Goal: Find specific page/section: Find specific page/section

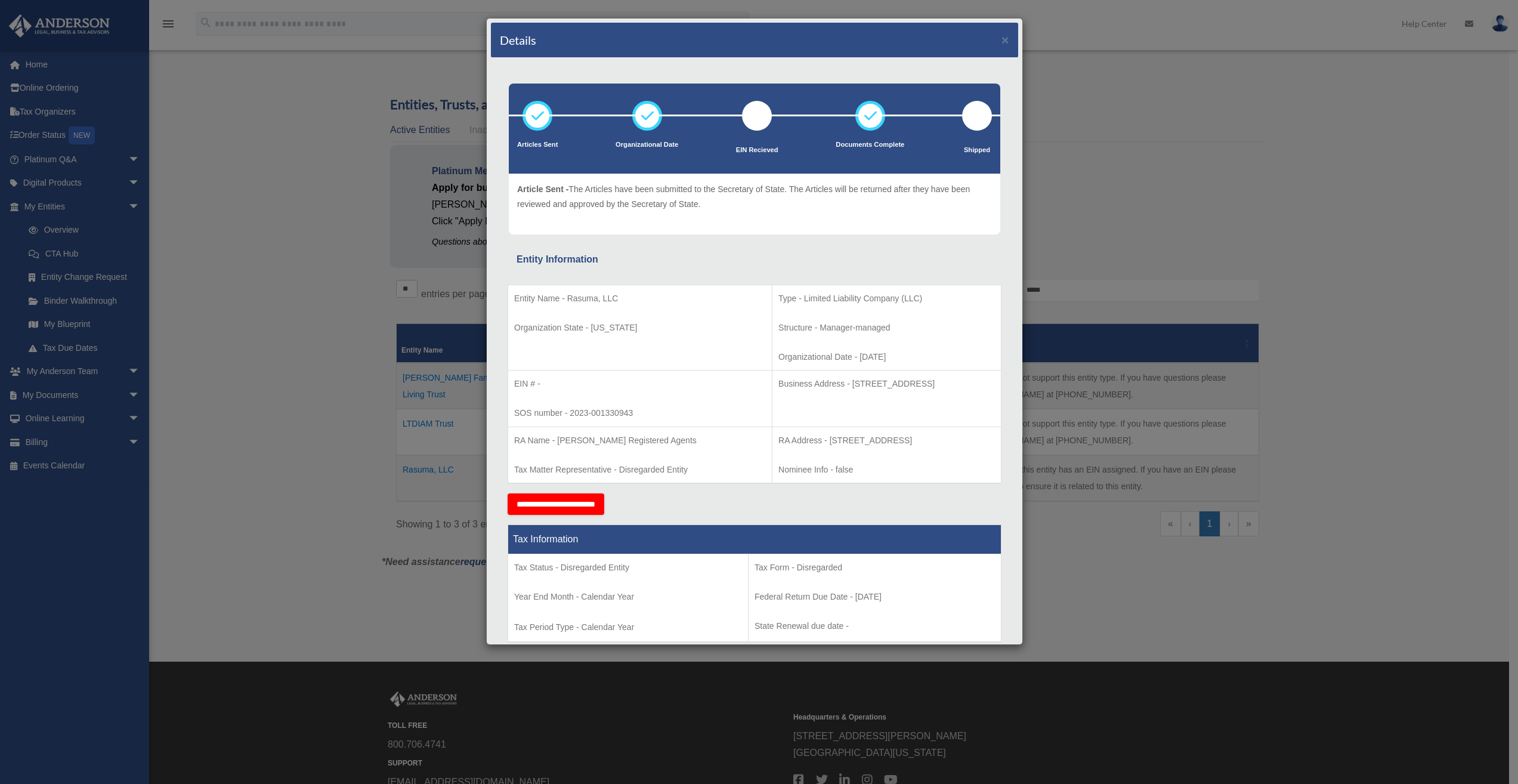
click at [811, 423] on td "Business Address - [STREET_ADDRESS]" at bounding box center [888, 398] width 230 height 56
click at [1002, 40] on button "×" at bounding box center [1005, 40] width 7 height 13
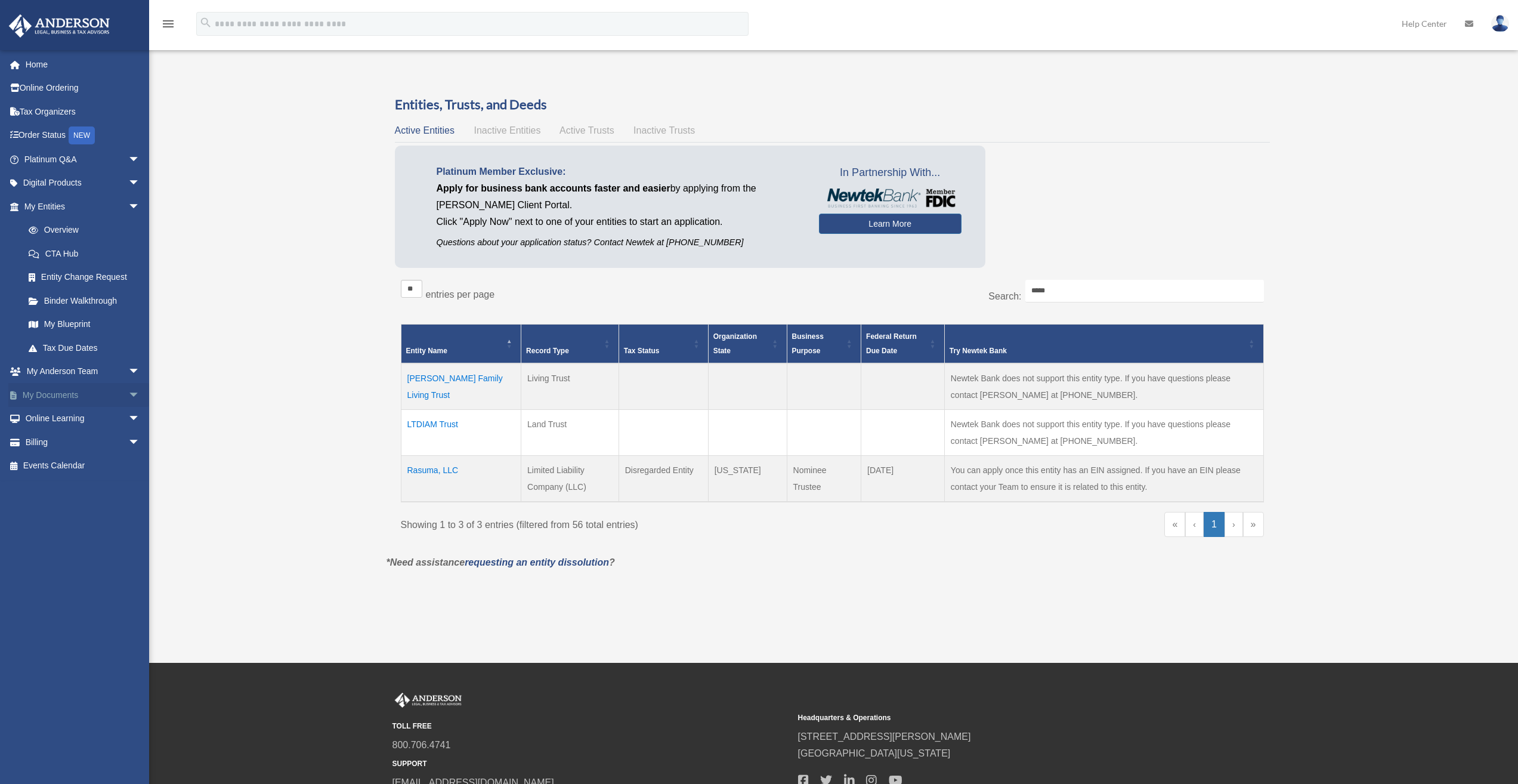
click at [129, 397] on span "arrow_drop_down" at bounding box center [141, 395] width 24 height 24
click at [45, 416] on link "Box" at bounding box center [87, 419] width 142 height 24
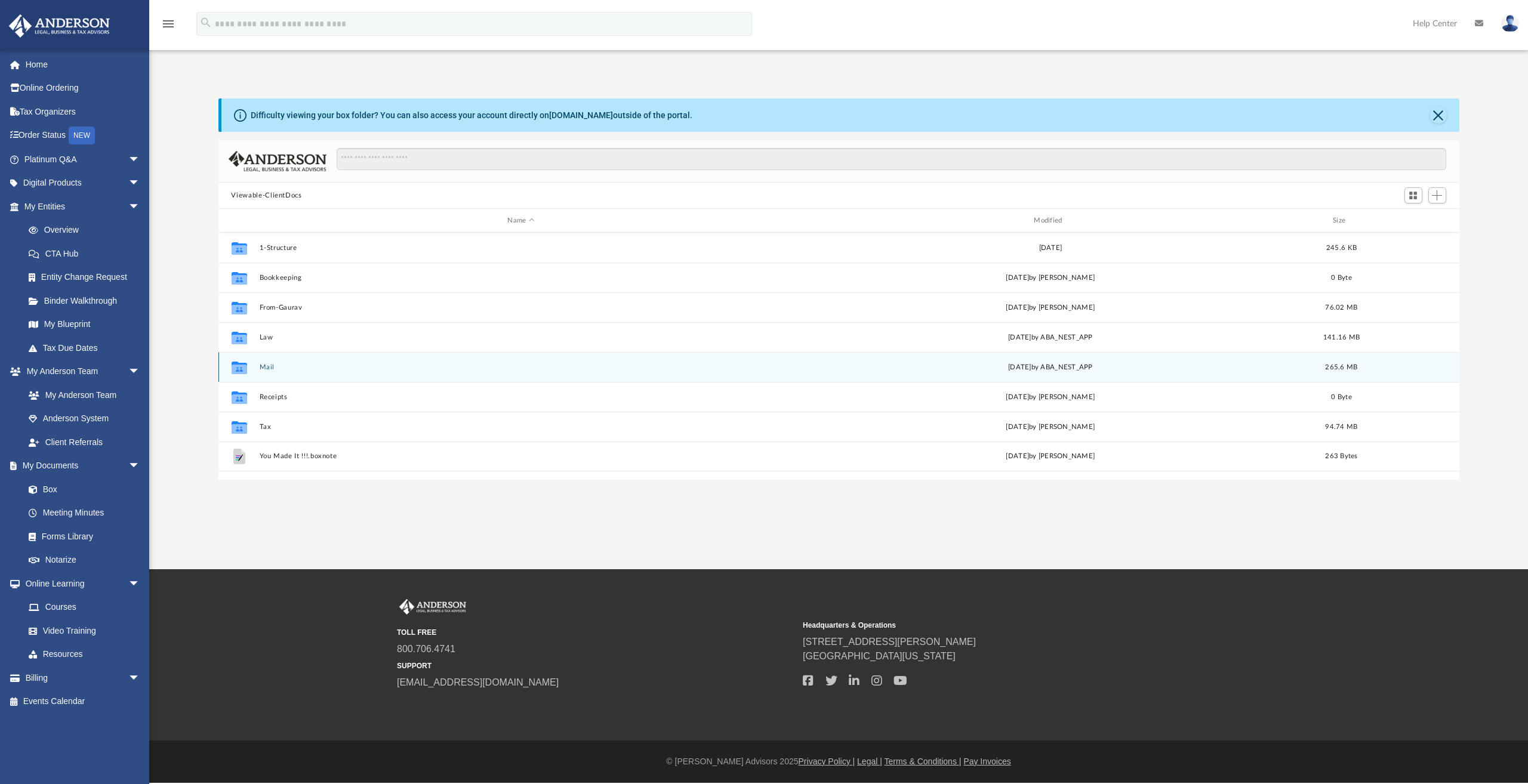
scroll to position [262, 1232]
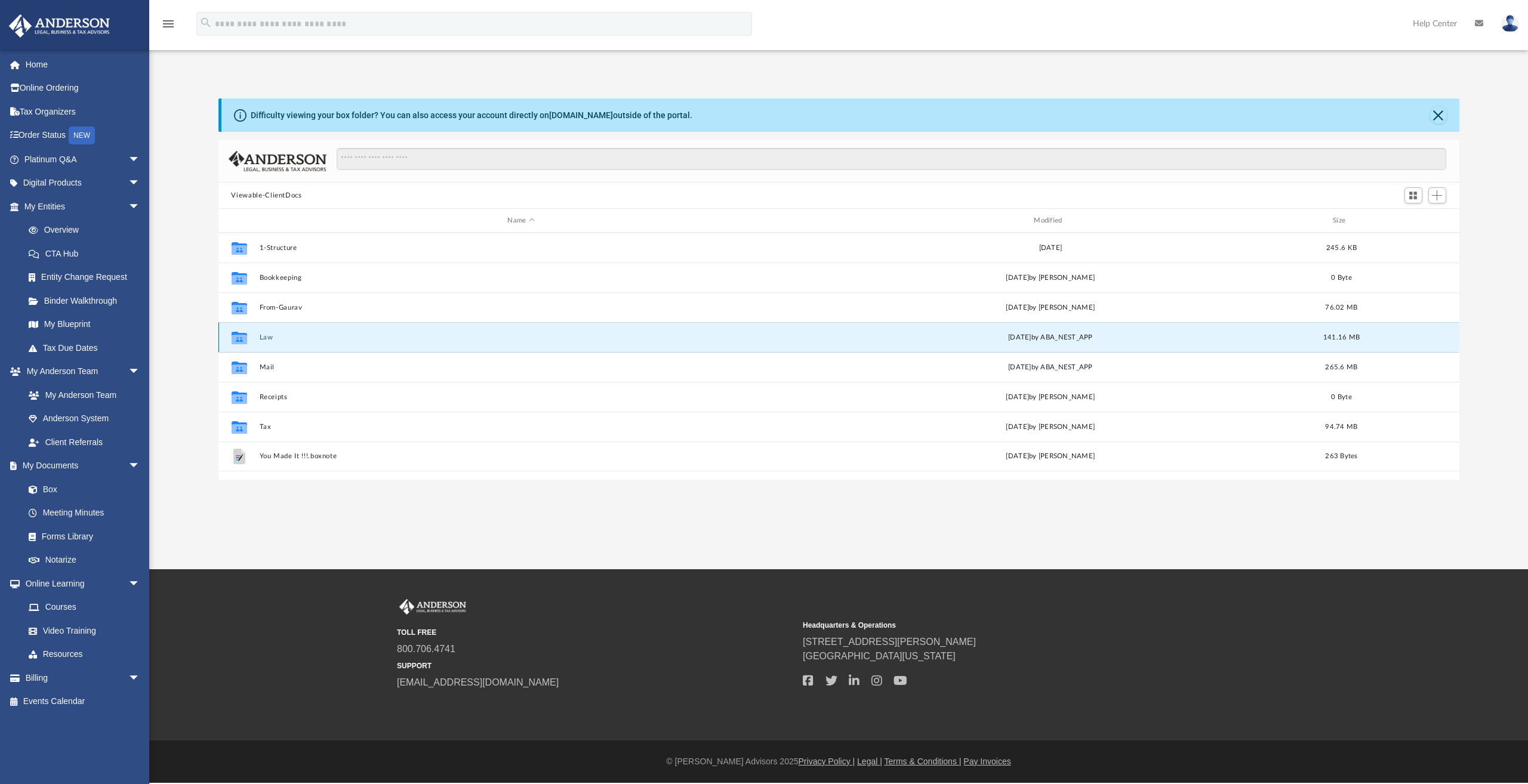
click at [266, 338] on button "Law" at bounding box center [521, 337] width 524 height 7
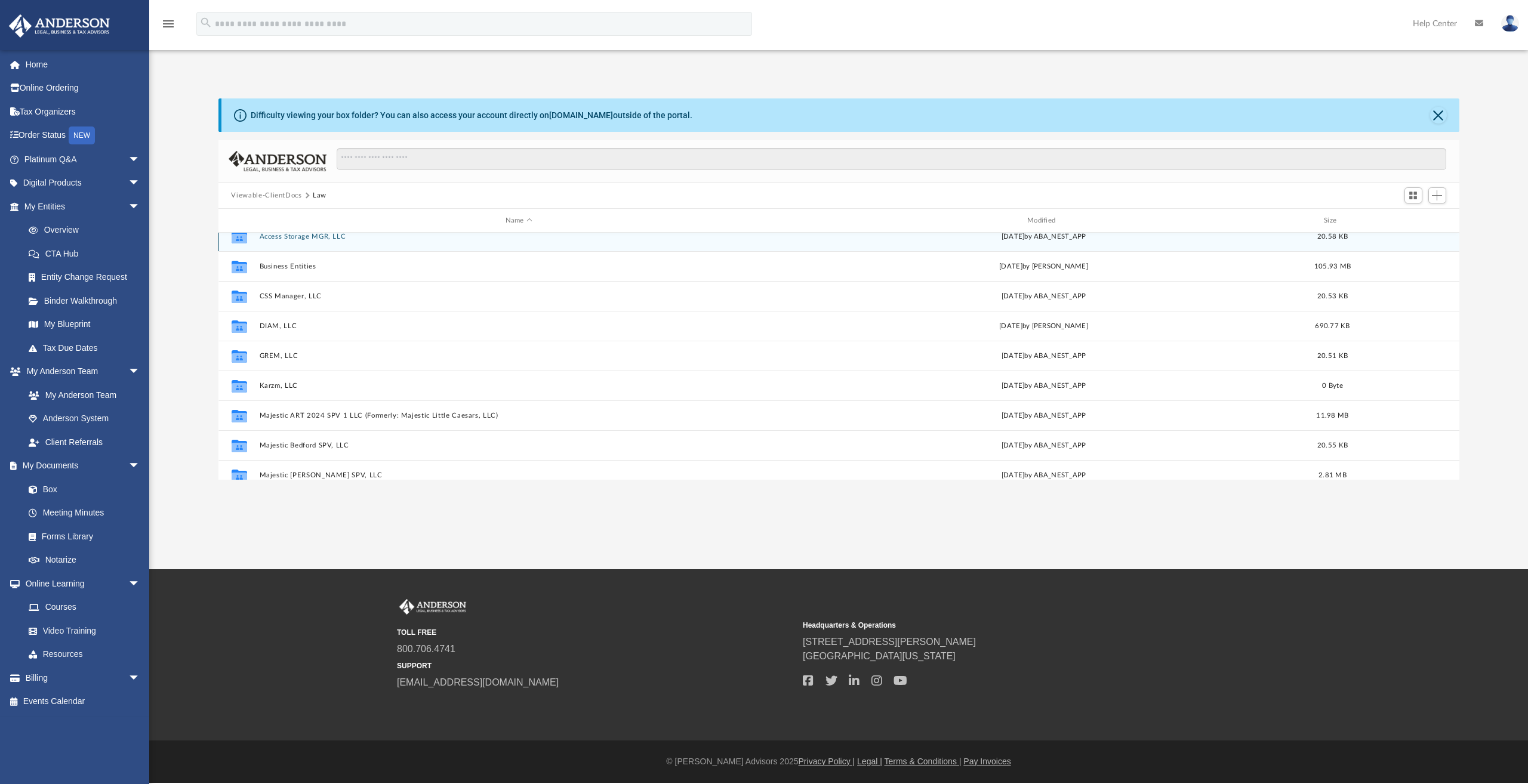
scroll to position [14, 0]
click at [462, 160] on input "Search files and folders" at bounding box center [892, 159] width 1109 height 22
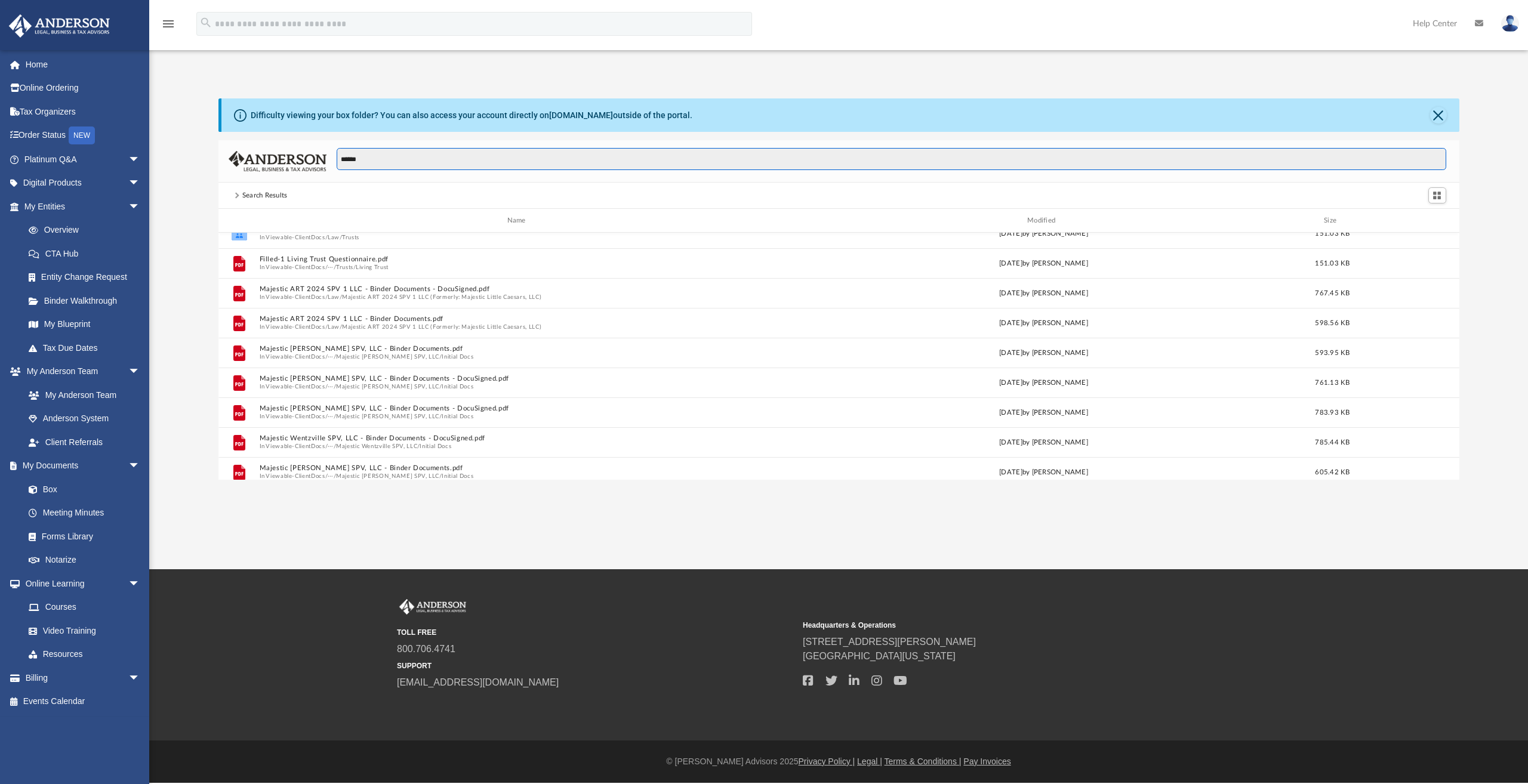
scroll to position [0, 0]
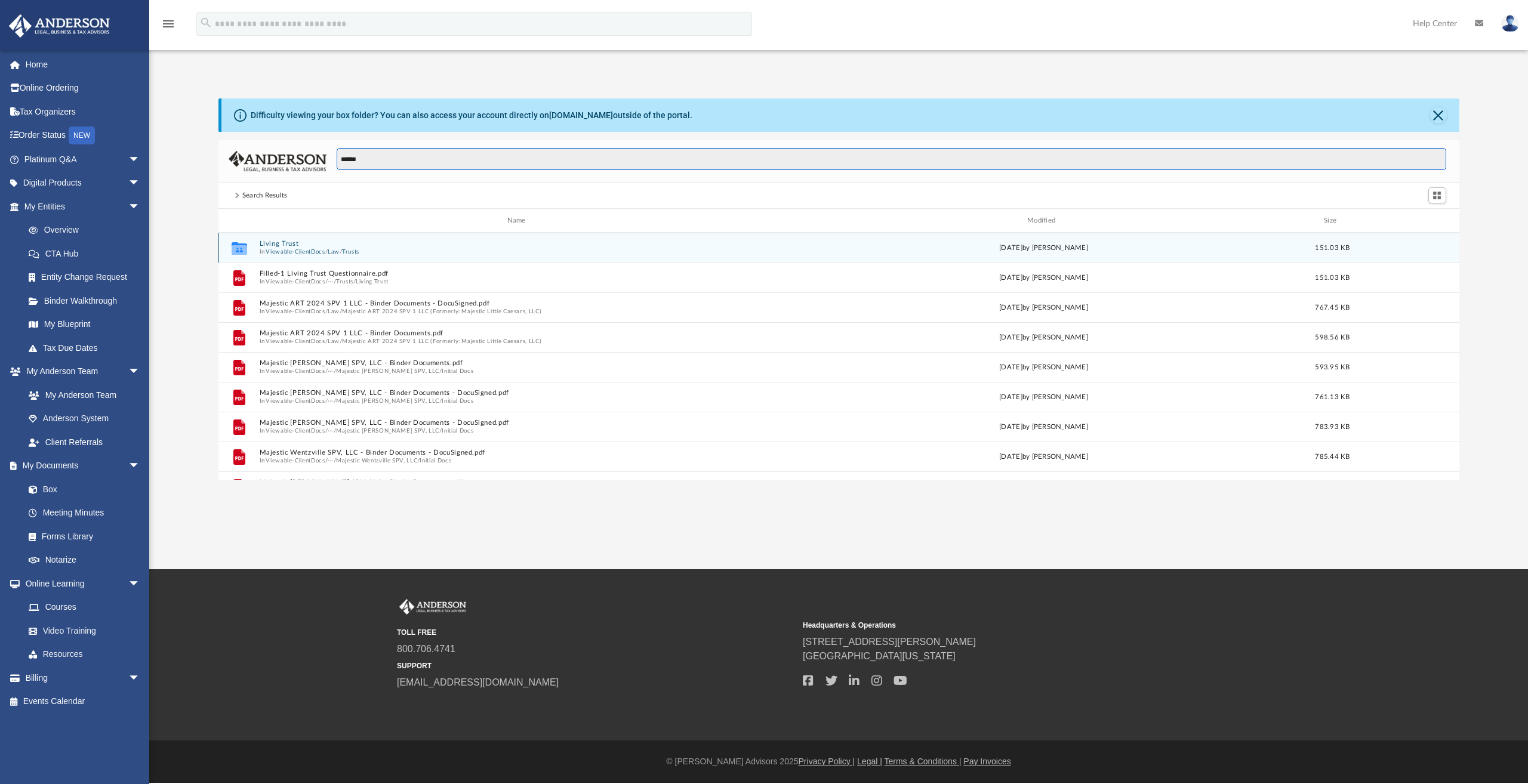
type input "******"
click at [292, 243] on button "Living Trust" at bounding box center [519, 243] width 520 height 7
